Goal: Task Accomplishment & Management: Use online tool/utility

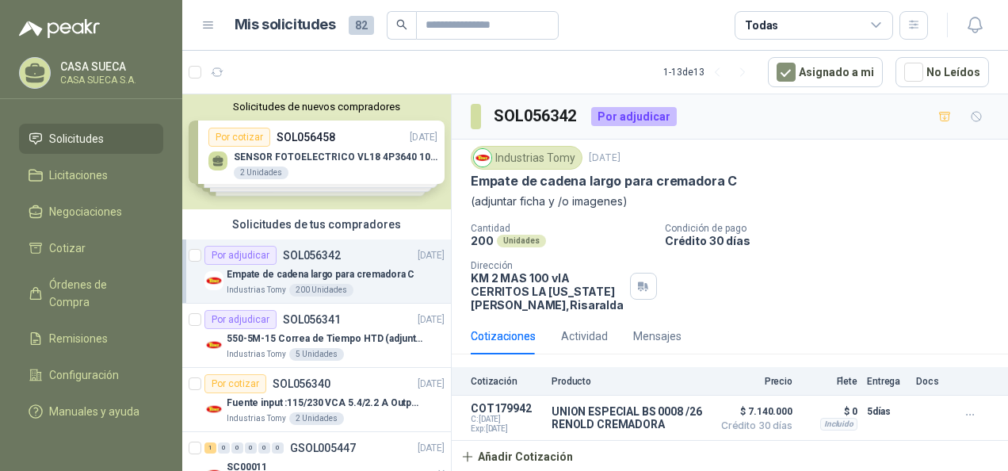
scroll to position [120, 0]
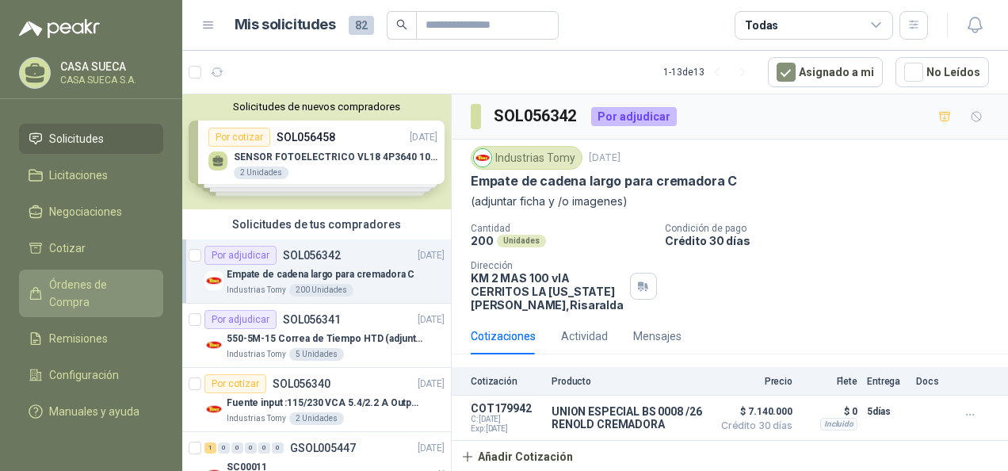
click at [116, 276] on span "Órdenes de Compra" at bounding box center [98, 293] width 99 height 35
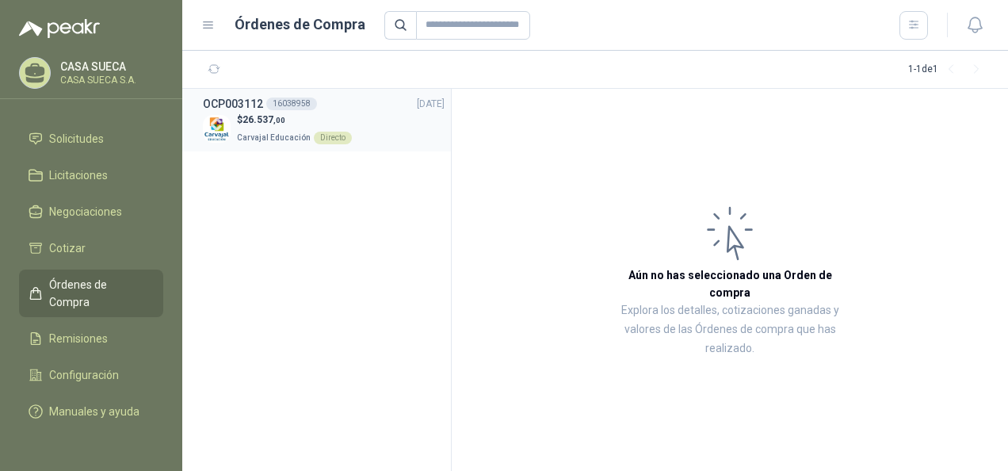
click at [321, 128] on p "[PERSON_NAME] Educación Directo" at bounding box center [294, 136] width 115 height 17
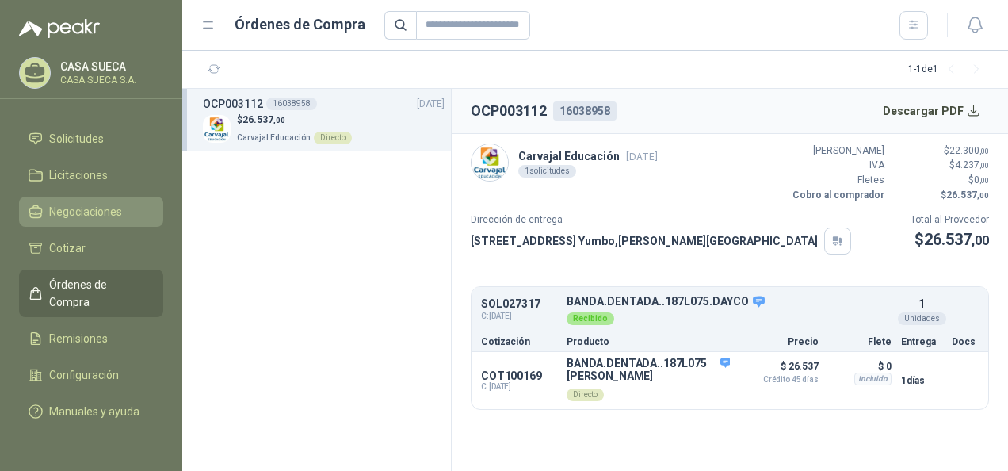
click at [77, 208] on link "Negociaciones" at bounding box center [91, 211] width 144 height 30
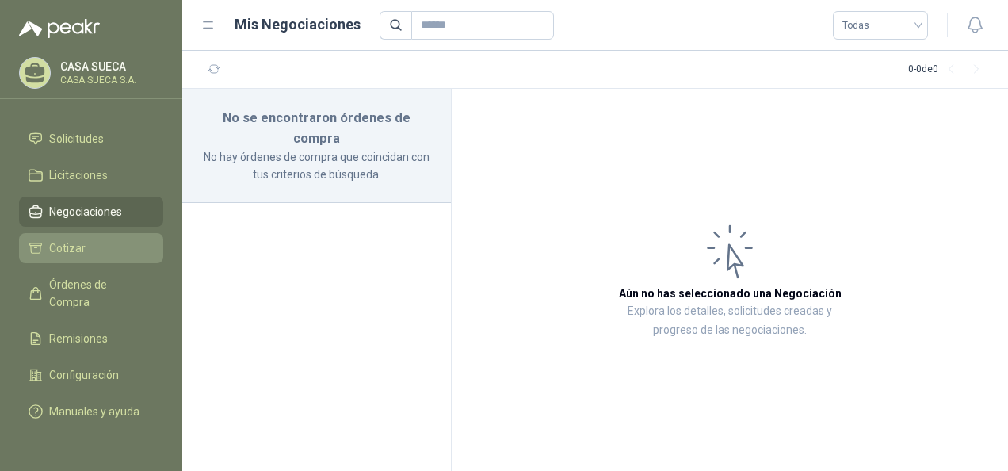
click at [71, 239] on span "Cotizar" at bounding box center [67, 247] width 36 height 17
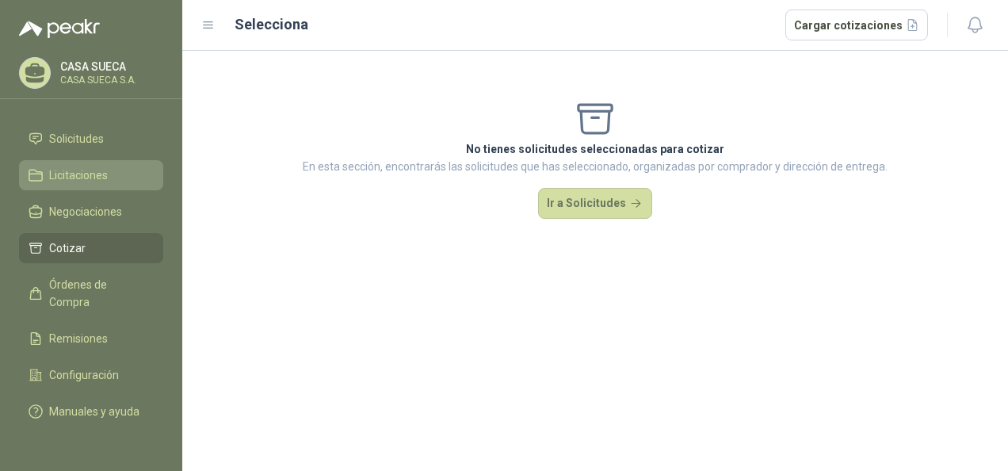
click at [74, 166] on span "Licitaciones" at bounding box center [78, 174] width 59 height 17
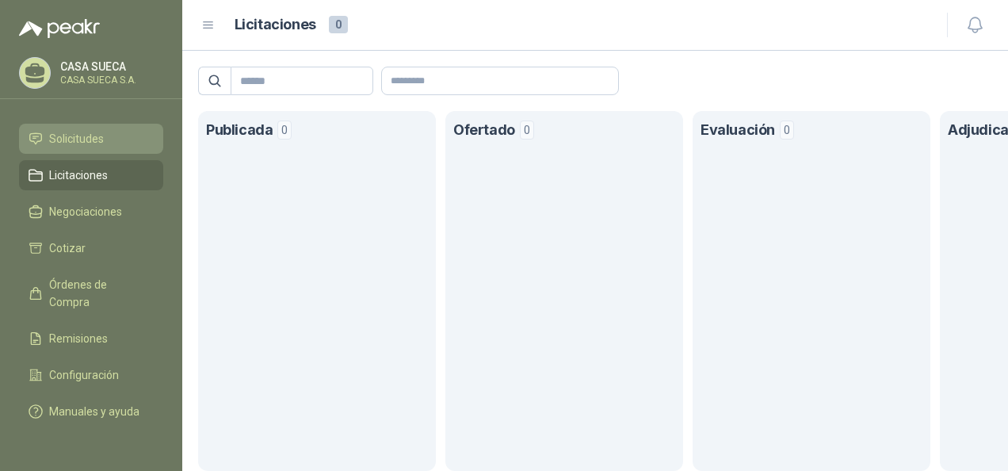
click at [93, 131] on link "Solicitudes" at bounding box center [91, 139] width 144 height 30
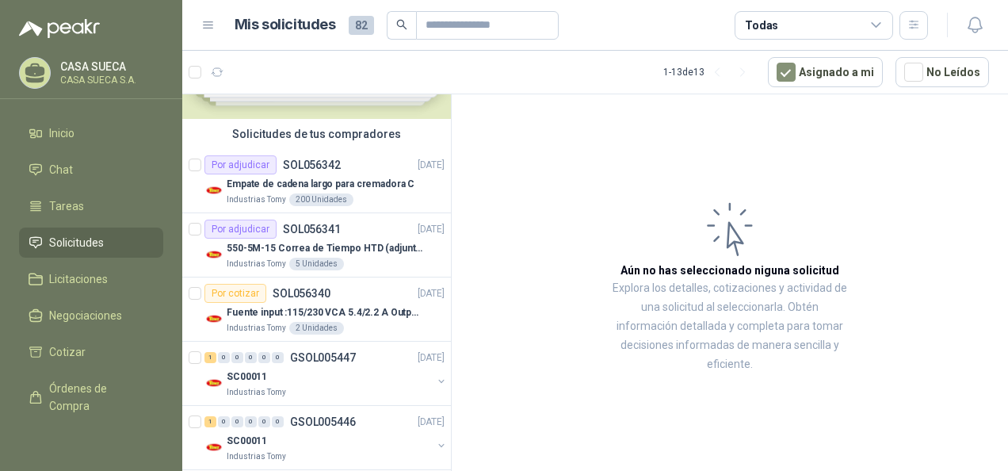
scroll to position [143, 0]
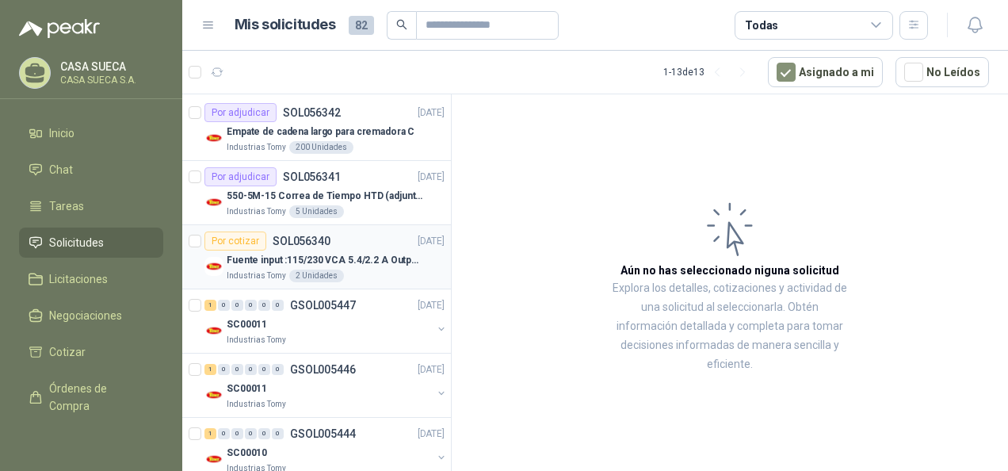
click at [372, 247] on div "Por cotizar SOL056340 [DATE]" at bounding box center [324, 240] width 240 height 19
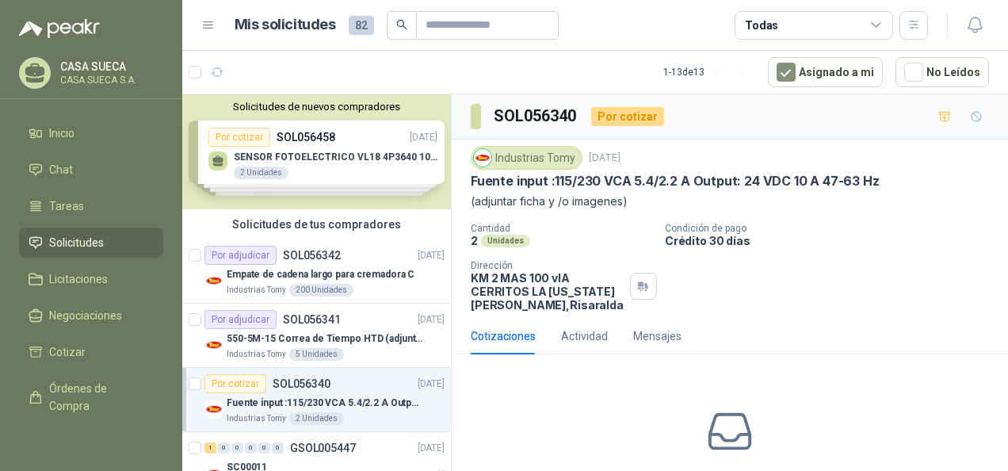
click at [382, 138] on div "Solicitudes de nuevos compradores Por cotizar SOL056458 [DATE] SENSOR FOTOELECT…" at bounding box center [316, 151] width 269 height 115
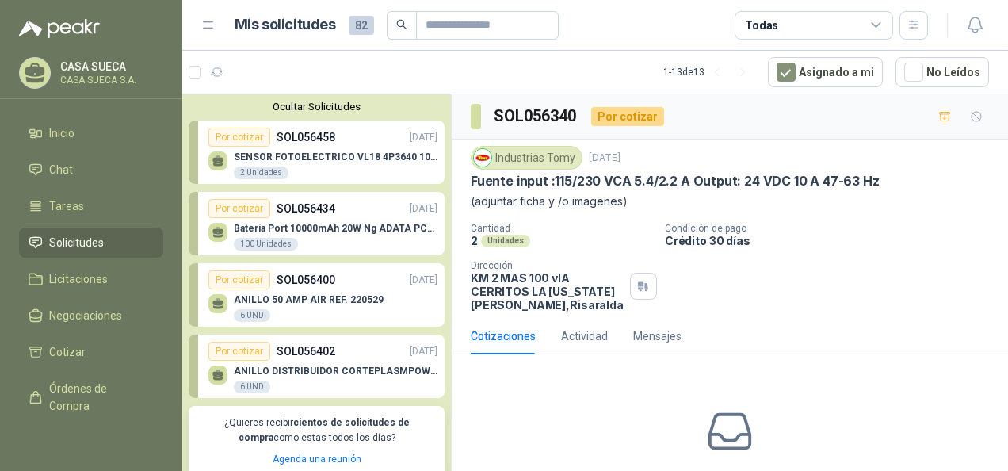
click at [360, 108] on button "Ocultar Solicitudes" at bounding box center [317, 107] width 256 height 12
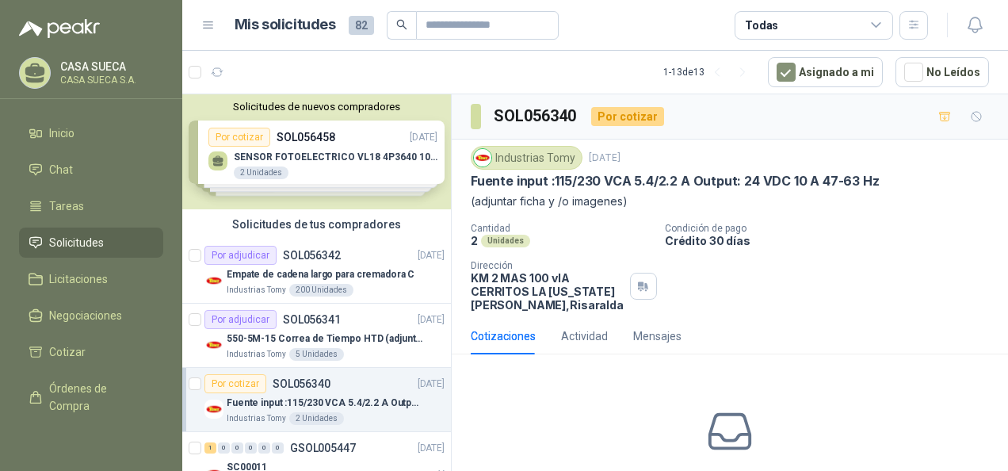
click at [360, 108] on button "Solicitudes de nuevos compradores" at bounding box center [317, 107] width 256 height 12
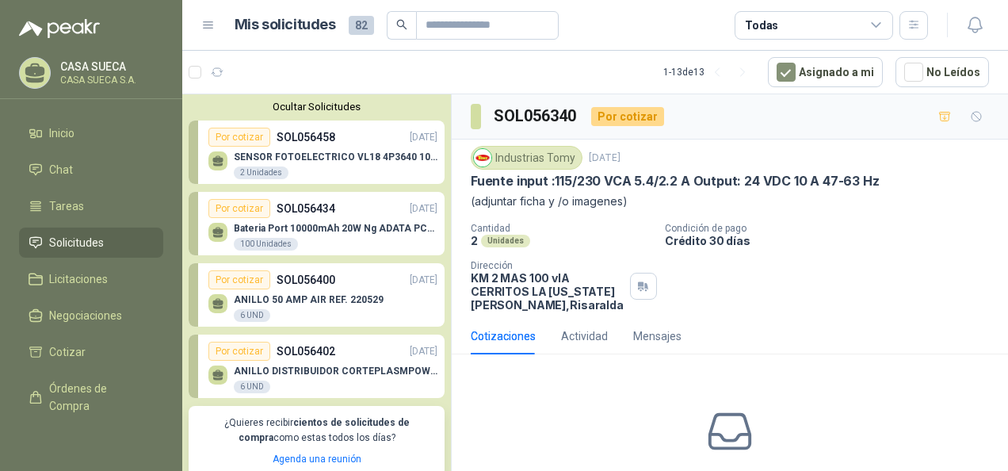
click at [360, 108] on button "Ocultar Solicitudes" at bounding box center [317, 107] width 256 height 12
